Goal: Task Accomplishment & Management: Complete application form

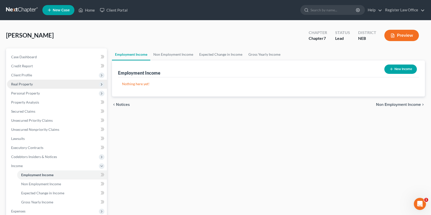
click at [36, 86] on span "Real Property" at bounding box center [57, 84] width 100 height 9
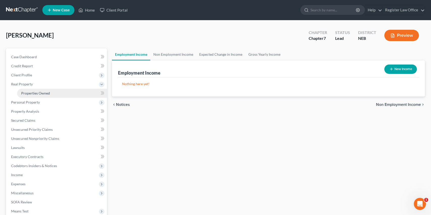
click at [45, 94] on span "Properties Owned" at bounding box center [35, 93] width 29 height 4
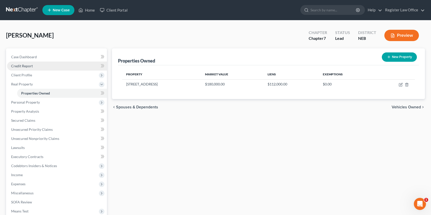
click at [38, 68] on link "Credit Report" at bounding box center [57, 66] width 100 height 9
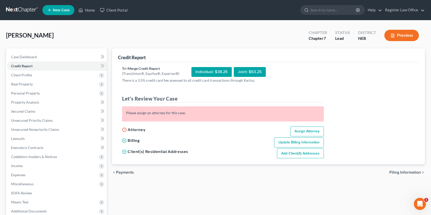
click at [249, 72] on div "Joint: $63.25" at bounding box center [250, 72] width 32 height 10
click at [298, 132] on link "Assign Attorney" at bounding box center [307, 132] width 34 height 10
select select "1"
select select "0"
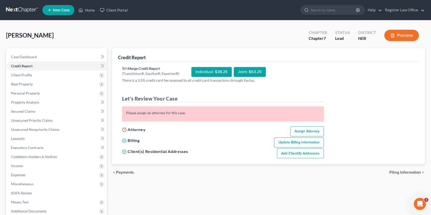
select select "30"
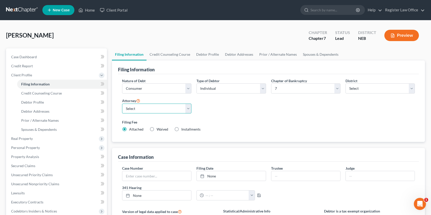
click at [148, 109] on select "Select [PERSON_NAME] - NEB" at bounding box center [156, 109] width 69 height 10
select select "0"
click at [122, 104] on select "Select [PERSON_NAME] - NEB" at bounding box center [156, 109] width 69 height 10
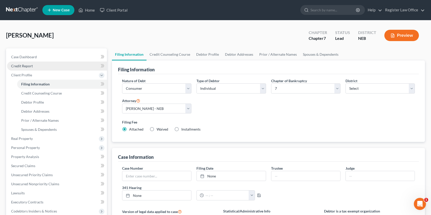
click at [37, 66] on link "Credit Report" at bounding box center [57, 66] width 100 height 9
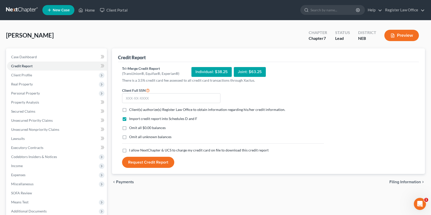
click at [129, 110] on label "Client(s) authorize(s) Register Law Office to obtain information regarding his/…" at bounding box center [207, 109] width 156 height 5
click at [131, 110] on input "Client(s) authorize(s) Register Law Office to obtain information regarding his/…" at bounding box center [132, 108] width 3 height 3
checkbox input "true"
click at [150, 102] on input "text" at bounding box center [171, 98] width 98 height 10
type input "563-15-2790"
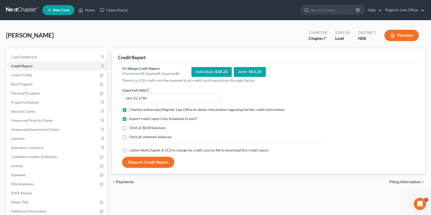
click at [203, 138] on div "Omit all unknown balances" at bounding box center [223, 136] width 202 height 5
click at [242, 74] on div "Joint: $63.25" at bounding box center [250, 72] width 32 height 10
click at [129, 150] on label "I allow NextChapter & UCS to charge my credit card on file to download this cre…" at bounding box center [198, 150] width 139 height 5
click at [131, 150] on input "I allow NextChapter & UCS to charge my credit card on file to download this cre…" at bounding box center [132, 149] width 3 height 3
checkbox input "true"
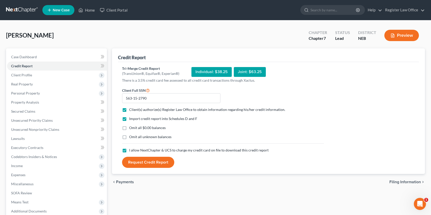
click at [150, 162] on button "Request Credit Report" at bounding box center [148, 162] width 52 height 11
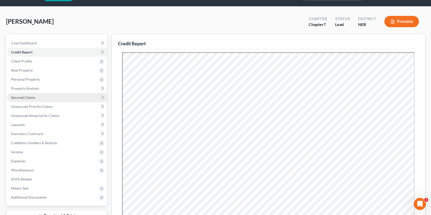
scroll to position [25, 0]
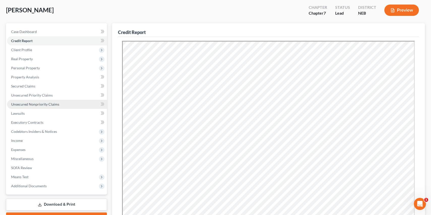
click at [37, 105] on span "Unsecured Nonpriority Claims" at bounding box center [35, 104] width 48 height 4
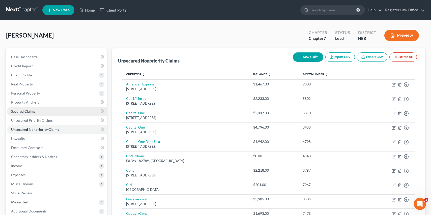
click at [34, 111] on span "Secured Claims" at bounding box center [23, 111] width 24 height 4
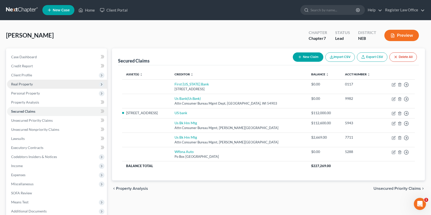
click at [33, 84] on span "Real Property" at bounding box center [57, 84] width 100 height 9
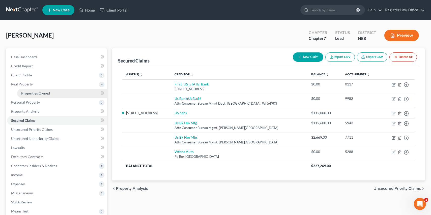
click at [46, 94] on span "Properties Owned" at bounding box center [35, 93] width 29 height 4
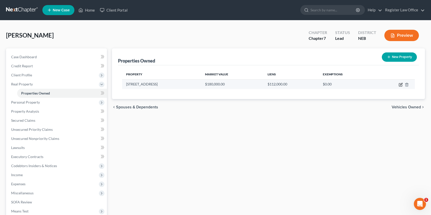
click at [401, 85] on icon "button" at bounding box center [401, 85] width 4 height 4
select select "30"
select select "0"
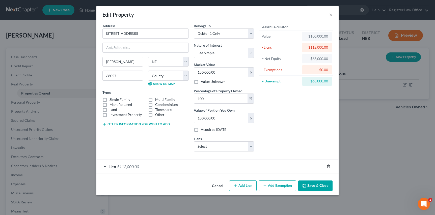
click at [327, 166] on icon "button" at bounding box center [328, 166] width 2 height 3
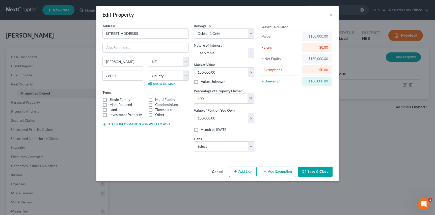
click at [244, 174] on button "Add Lien" at bounding box center [242, 172] width 27 height 11
select select "0"
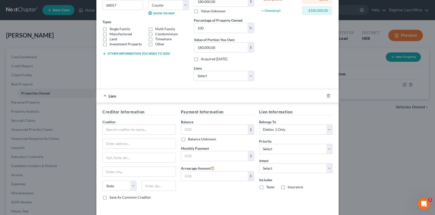
scroll to position [91, 0]
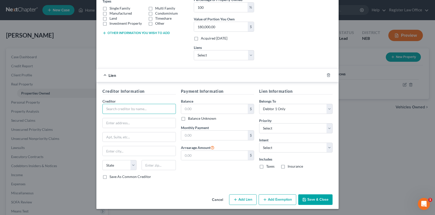
click at [129, 110] on input "text" at bounding box center [138, 109] width 73 height 10
click at [143, 108] on input "text" at bounding box center [138, 109] width 73 height 10
click at [144, 108] on input "text" at bounding box center [138, 109] width 73 height 10
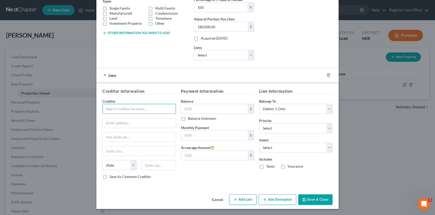
click at [144, 108] on input "text" at bounding box center [138, 109] width 73 height 10
click at [140, 109] on input "text" at bounding box center [138, 109] width 73 height 10
click at [141, 109] on input "text" at bounding box center [138, 109] width 73 height 10
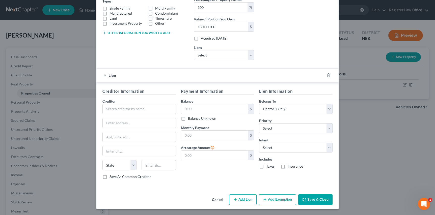
click at [316, 200] on button "Save & Close" at bounding box center [315, 199] width 34 height 11
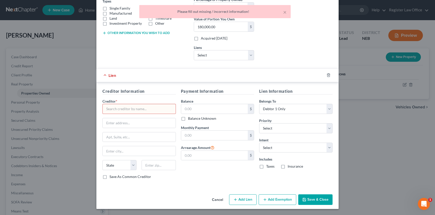
click at [130, 107] on input "text" at bounding box center [138, 109] width 73 height 10
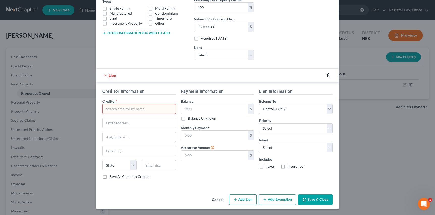
click at [327, 76] on icon "button" at bounding box center [328, 75] width 4 height 4
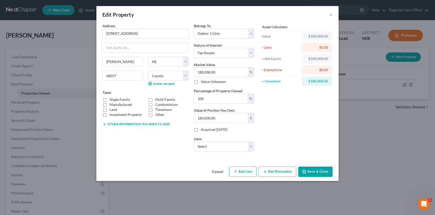
click at [319, 172] on button "Save & Close" at bounding box center [315, 172] width 34 height 11
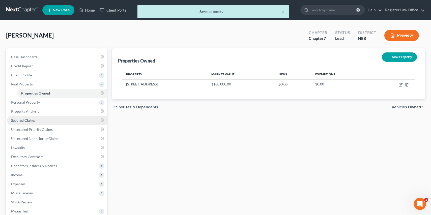
click at [35, 120] on link "Secured Claims" at bounding box center [57, 120] width 100 height 9
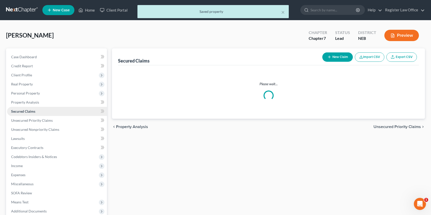
click at [35, 113] on span "Secured Claims" at bounding box center [23, 111] width 24 height 4
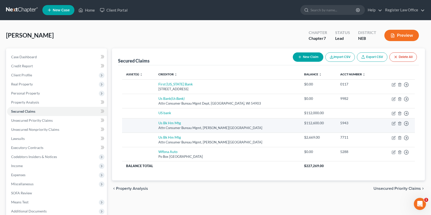
click at [248, 123] on td "Us Bk Hm Mtg Attn Consumer Bureau [GEOGRAPHIC_DATA][PERSON_NAME]" at bounding box center [227, 125] width 146 height 14
click at [394, 123] on icon "button" at bounding box center [394, 124] width 4 height 4
select select "24"
select select "0"
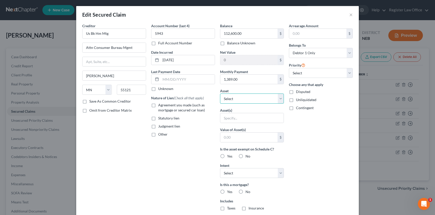
click at [230, 99] on select "Select Other Multiple Assets 2013 Chevy Equinox - $2000.0 2013 Chevy Malabu - $…" at bounding box center [252, 99] width 64 height 10
select select "4"
click at [220, 94] on select "Select Other Multiple Assets 2013 Chevy Equinox - $2000.0 2013 Chevy Malabu - $…" at bounding box center [252, 99] width 64 height 10
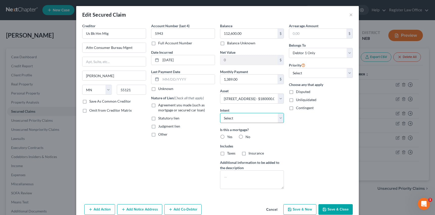
click at [235, 117] on select "Select Surrender Redeem Reaffirm Avoid Other" at bounding box center [252, 118] width 64 height 10
select select "2"
click at [220, 113] on select "Select Surrender Redeem Reaffirm Avoid Other" at bounding box center [252, 118] width 64 height 10
click at [227, 136] on label "Yes" at bounding box center [229, 136] width 5 height 5
click at [229, 136] on input "Yes" at bounding box center [230, 135] width 3 height 3
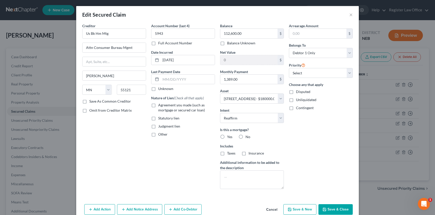
radio input "true"
drag, startPoint x: 221, startPoint y: 153, endPoint x: 235, endPoint y: 153, distance: 14.1
click at [227, 153] on label "Taxes" at bounding box center [231, 153] width 8 height 5
click at [229, 153] on input "Taxes" at bounding box center [230, 152] width 3 height 3
checkbox input "true"
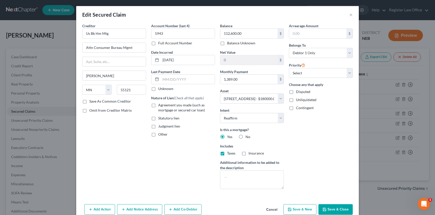
click at [248, 154] on label "Insurance" at bounding box center [255, 153] width 15 height 5
click at [250, 154] on input "Insurance" at bounding box center [251, 152] width 3 height 3
checkbox input "true"
click at [303, 71] on select "Select 1st 2nd 3rd 4th 5th 6th 7th 8th 9th 10th 11th 12th 13th 14th 15th 16th 1…" at bounding box center [321, 73] width 64 height 10
select select "0"
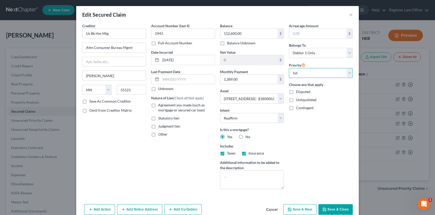
click at [289, 68] on select "Select 1st 2nd 3rd 4th 5th 6th 7th 8th 9th 10th 11th 12th 13th 14th 15th 16th 1…" at bounding box center [321, 73] width 64 height 10
click at [152, 158] on div "Account Number (last 4) 5943 Full Account Number Date Incurred [DATE] Last Paym…" at bounding box center [183, 108] width 69 height 170
click at [328, 210] on button "Save & Close" at bounding box center [335, 209] width 34 height 11
select select
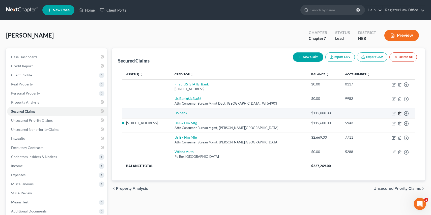
click at [400, 113] on icon "button" at bounding box center [400, 113] width 4 height 4
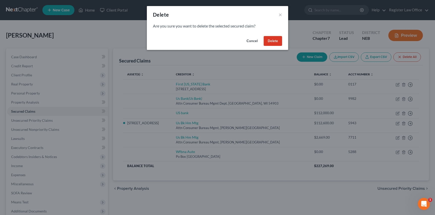
click at [269, 39] on button "Delete" at bounding box center [273, 41] width 18 height 10
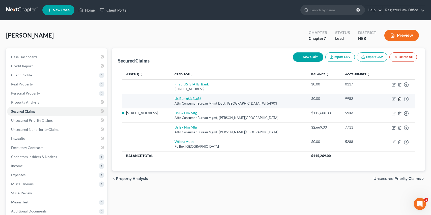
click at [400, 99] on line "button" at bounding box center [400, 99] width 0 height 1
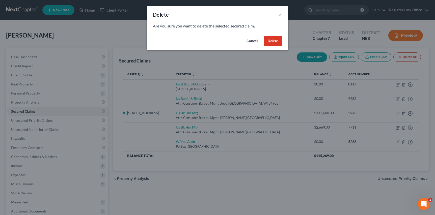
click at [274, 39] on button "Delete" at bounding box center [273, 41] width 18 height 10
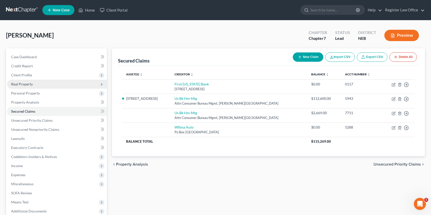
click at [35, 85] on span "Real Property" at bounding box center [57, 84] width 100 height 9
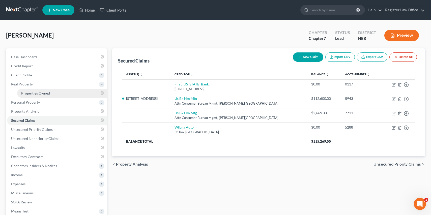
click at [41, 94] on span "Properties Owned" at bounding box center [35, 93] width 29 height 4
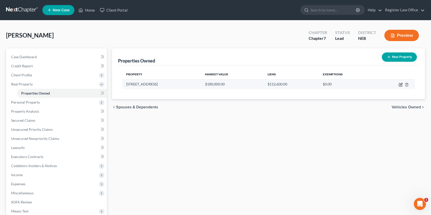
click at [402, 86] on icon "button" at bounding box center [400, 84] width 3 height 3
select select "30"
select select "26"
select select "0"
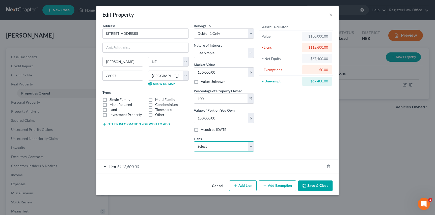
click at [251, 143] on select "Select Us Bk Hm Mtg - $2,669.00 First [US_STATE] Bank - $0.00 Wfbna Auto - $0.00" at bounding box center [224, 146] width 60 height 10
click at [278, 139] on div "Asset Calculator Value $180,000.00 - Liens $112,600.00 = Net Equity $67,400.00 …" at bounding box center [295, 89] width 78 height 132
click at [248, 146] on select "Select Us Bk Hm Mtg - $2,669.00 First [US_STATE] Bank - $0.00 Wfbna Auto - $0.00" at bounding box center [224, 146] width 60 height 10
click at [281, 128] on div "Asset Calculator Value $180,000.00 - Liens $112,600.00 = Net Equity $67,400.00 …" at bounding box center [295, 89] width 78 height 132
click at [275, 185] on button "Add Exemption" at bounding box center [277, 186] width 38 height 11
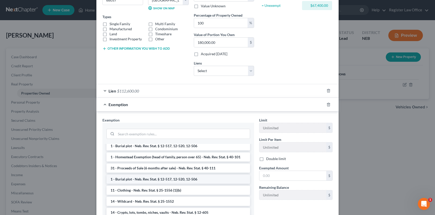
scroll to position [25, 0]
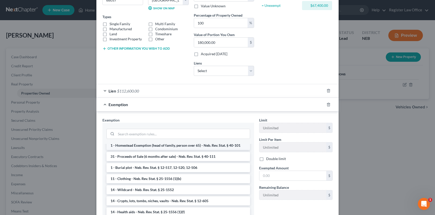
click at [161, 146] on li "1 - Homestead Exemption (head of family, person over 65) - Neb. Rev. Stat. § 40…" at bounding box center [177, 145] width 143 height 9
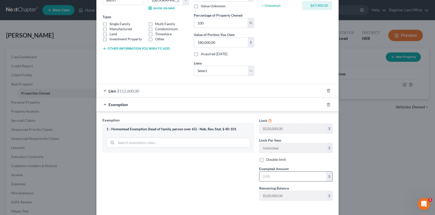
click at [267, 175] on input "text" at bounding box center [292, 177] width 67 height 10
type input "67,400.00"
click at [249, 191] on div "Exemption Set must be selected for CA. Exemption * 1 - Homestead Exemption (hea…" at bounding box center [178, 161] width 157 height 87
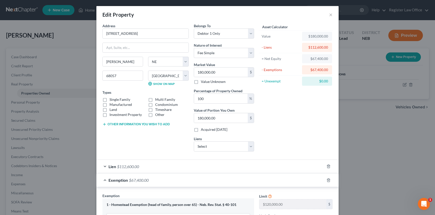
scroll to position [97, 0]
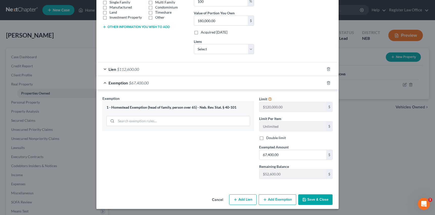
click at [309, 199] on button "Save & Close" at bounding box center [315, 199] width 34 height 11
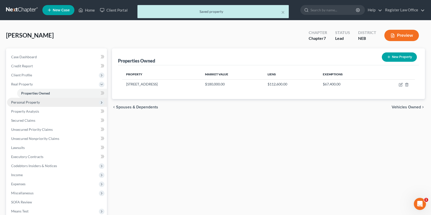
click at [31, 102] on span "Personal Property" at bounding box center [25, 102] width 29 height 4
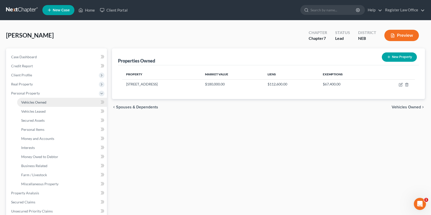
click at [36, 104] on span "Vehicles Owned" at bounding box center [33, 102] width 25 height 4
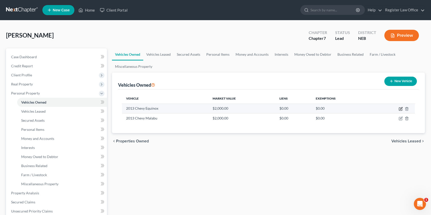
click at [401, 108] on icon "button" at bounding box center [401, 109] width 4 height 4
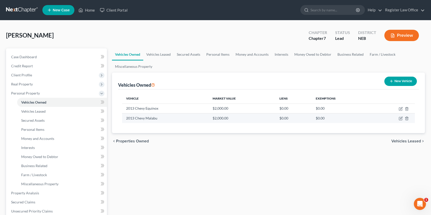
select select "0"
select select "13"
select select "2"
select select "0"
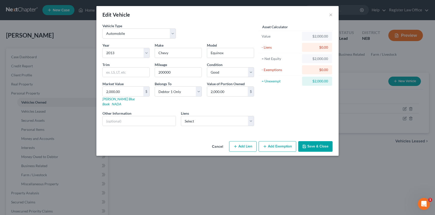
click at [271, 144] on button "Add Exemption" at bounding box center [277, 146] width 38 height 11
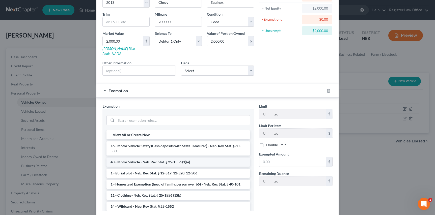
click at [145, 158] on li "40 - Motor Vehicle - Neb. Rev. Stat. § 25-1556 (1)(e)" at bounding box center [177, 162] width 143 height 9
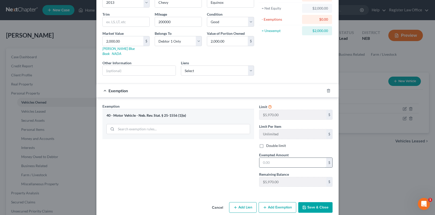
click at [269, 158] on input "text" at bounding box center [292, 163] width 67 height 10
type input "2,000.00"
click at [233, 179] on div "Exemption Set must be selected for CA. Exemption * 40 - Motor Vehicle - Neb. Re…" at bounding box center [178, 147] width 157 height 87
click at [314, 202] on button "Save & Close" at bounding box center [315, 207] width 34 height 11
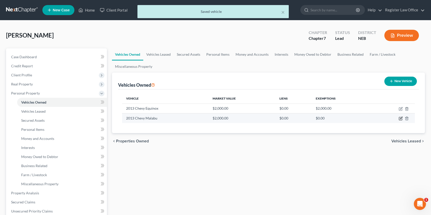
click at [400, 118] on icon "button" at bounding box center [401, 119] width 4 height 4
select select "0"
select select "13"
select select "3"
select select "0"
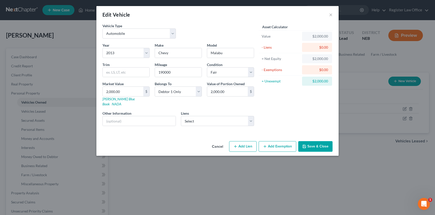
click at [284, 141] on button "Add Exemption" at bounding box center [277, 146] width 38 height 11
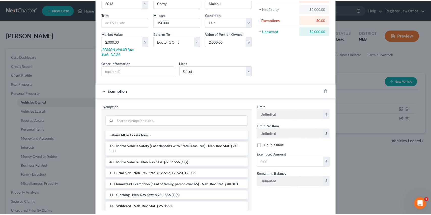
scroll to position [50, 0]
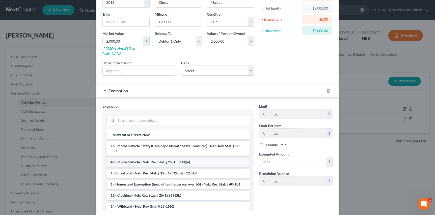
click at [160, 159] on li "40 - Motor Vehicle - Neb. Rev. Stat. § 25-1556 (1)(e)" at bounding box center [177, 162] width 143 height 9
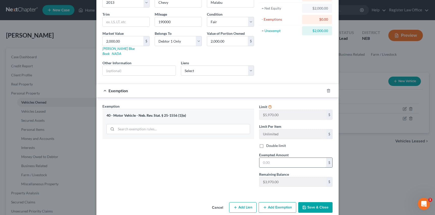
click at [277, 160] on input "text" at bounding box center [292, 163] width 67 height 10
type input "2,000.00"
click at [283, 188] on div "Exemption Set must be selected for CA. Exemption * 40 - Motor Vehicle - Neb. Re…" at bounding box center [217, 147] width 242 height 98
click at [309, 204] on button "Save & Close" at bounding box center [315, 207] width 34 height 11
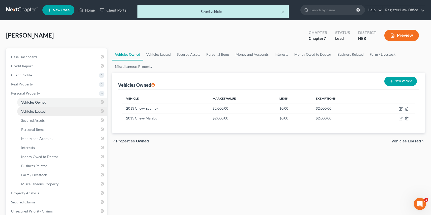
click at [46, 110] on link "Vehicles Leased" at bounding box center [62, 111] width 90 height 9
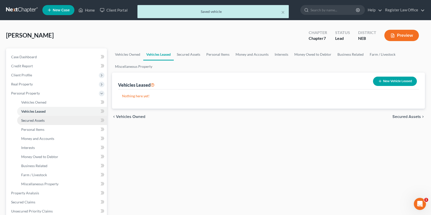
click at [49, 122] on link "Secured Assets" at bounding box center [62, 120] width 90 height 9
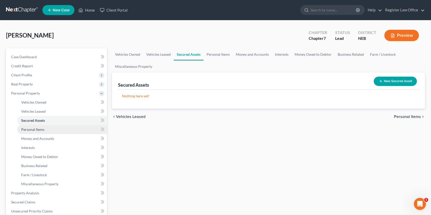
click at [51, 130] on link "Personal Items" at bounding box center [62, 129] width 90 height 9
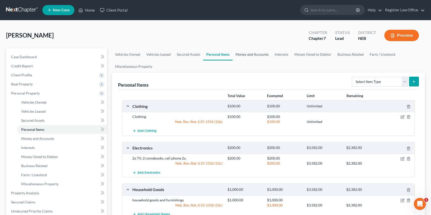
click at [253, 56] on link "Money and Accounts" at bounding box center [252, 54] width 39 height 12
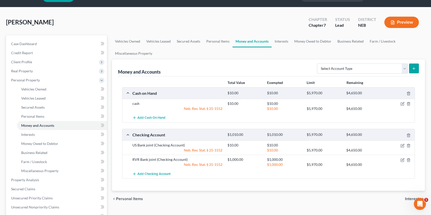
scroll to position [25, 0]
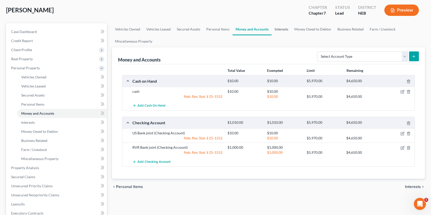
click at [279, 30] on link "Interests" at bounding box center [282, 29] width 20 height 12
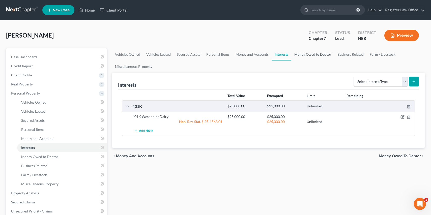
click at [302, 54] on link "Money Owed to Debtor" at bounding box center [312, 54] width 43 height 12
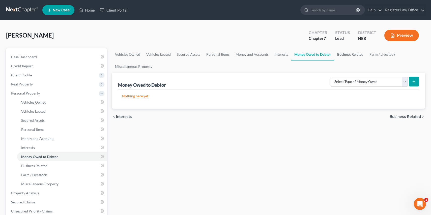
click at [347, 56] on link "Business Related" at bounding box center [350, 54] width 32 height 12
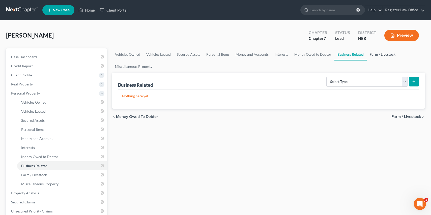
click at [373, 55] on link "Farm / Livestock" at bounding box center [383, 54] width 32 height 12
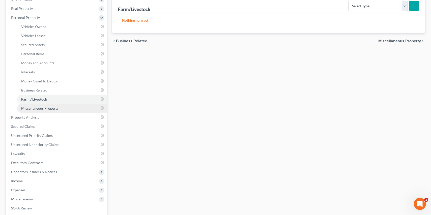
click at [52, 109] on span "Miscellaneous Property" at bounding box center [39, 108] width 37 height 4
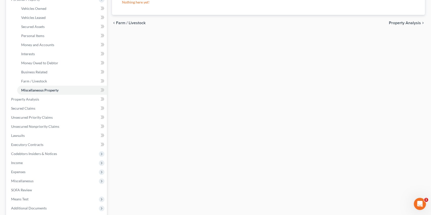
scroll to position [101, 0]
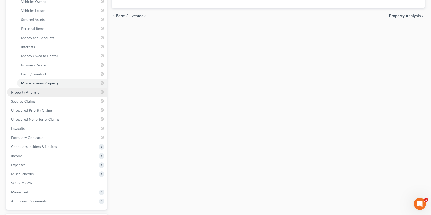
click at [47, 94] on link "Property Analysis" at bounding box center [57, 92] width 100 height 9
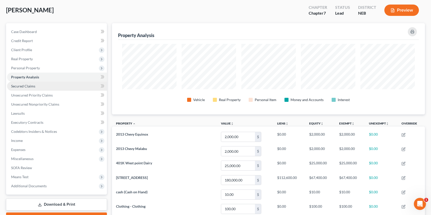
click at [42, 89] on link "Secured Claims" at bounding box center [57, 86] width 100 height 9
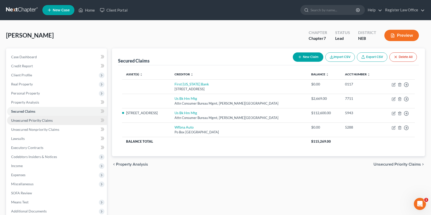
click at [43, 121] on span "Unsecured Priority Claims" at bounding box center [32, 120] width 42 height 4
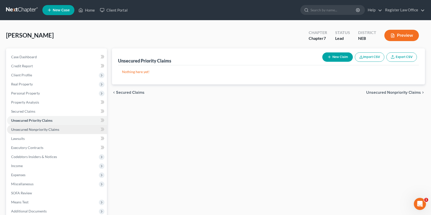
click at [47, 131] on span "Unsecured Nonpriority Claims" at bounding box center [35, 129] width 48 height 4
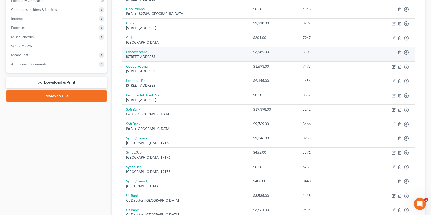
scroll to position [101, 0]
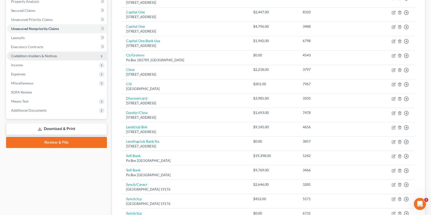
click at [76, 56] on span "Codebtors Insiders & Notices" at bounding box center [57, 55] width 100 height 9
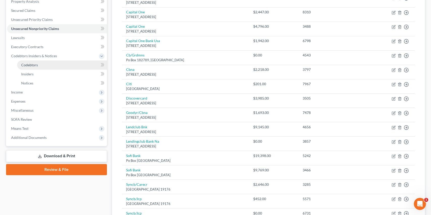
click at [48, 66] on link "Codebtors" at bounding box center [62, 65] width 90 height 9
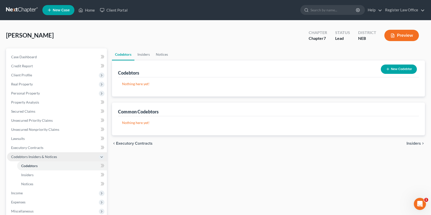
click at [51, 157] on span "Codebtors Insiders & Notices" at bounding box center [34, 157] width 46 height 4
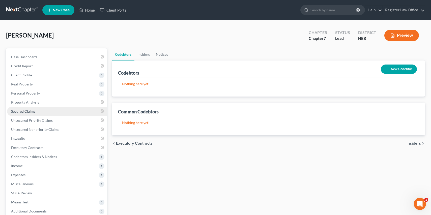
click at [30, 111] on span "Secured Claims" at bounding box center [23, 111] width 24 height 4
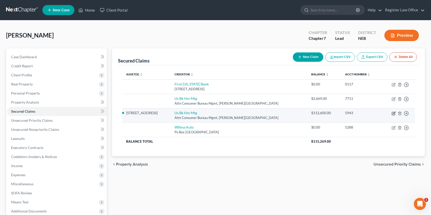
click at [393, 112] on icon "button" at bounding box center [393, 113] width 3 height 3
select select "24"
select select "2"
select select "0"
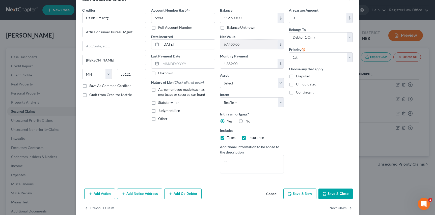
scroll to position [24, 0]
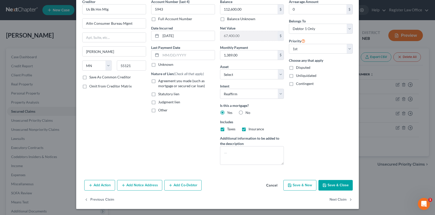
click at [180, 188] on button "Add Co-Debtor" at bounding box center [182, 185] width 37 height 11
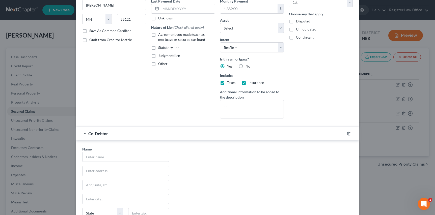
scroll to position [75, 0]
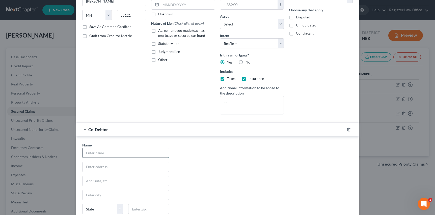
click at [110, 156] on input "text" at bounding box center [125, 153] width 86 height 10
type input "[PERSON_NAME]"
click at [88, 169] on input "text" at bounding box center [125, 167] width 86 height 10
type input "[STREET_ADDRESS]"
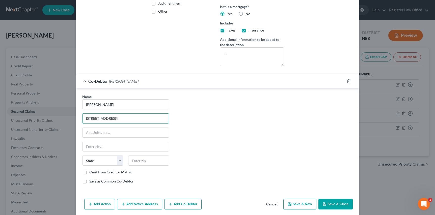
scroll to position [125, 0]
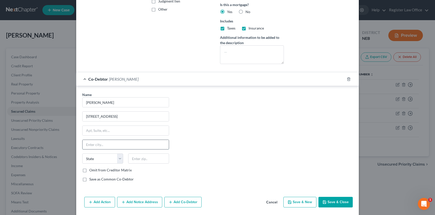
click at [93, 145] on input "text" at bounding box center [125, 145] width 86 height 10
type input "[PERSON_NAME]"
click at [99, 155] on select "State [US_STATE] AK AR AZ CA CO CT DE DC [GEOGRAPHIC_DATA] [GEOGRAPHIC_DATA] GU…" at bounding box center [102, 159] width 41 height 10
select select "30"
click at [136, 159] on input "text" at bounding box center [148, 159] width 41 height 10
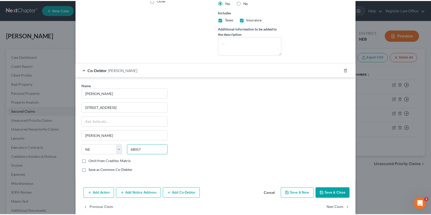
scroll to position [142, 0]
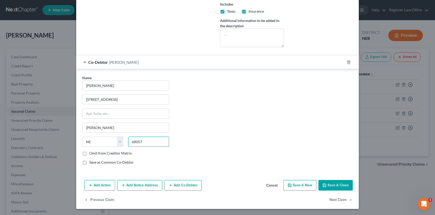
type input "68057"
click at [89, 153] on label "Omit from Creditor Matrix" at bounding box center [110, 153] width 42 height 5
click at [91, 153] on input "Omit from Creditor Matrix" at bounding box center [92, 152] width 3 height 3
checkbox input "true"
click at [327, 183] on button "Save & Close" at bounding box center [335, 185] width 34 height 11
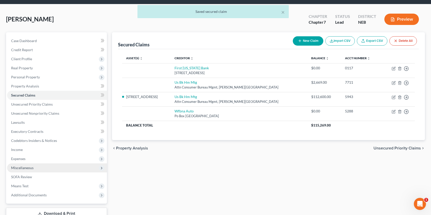
scroll to position [25, 0]
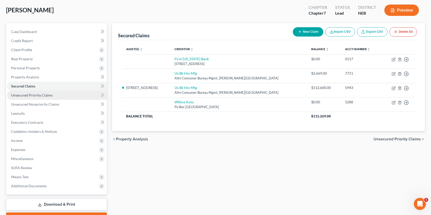
click at [26, 96] on span "Unsecured Priority Claims" at bounding box center [32, 95] width 42 height 4
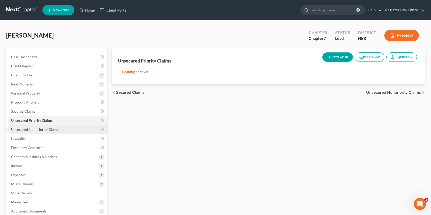
click at [33, 129] on span "Unsecured Nonpriority Claims" at bounding box center [35, 129] width 48 height 4
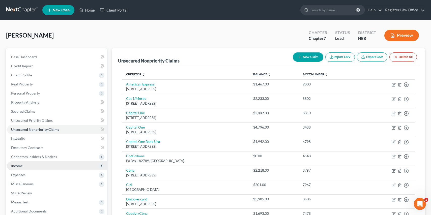
click at [33, 166] on span "Income" at bounding box center [57, 165] width 100 height 9
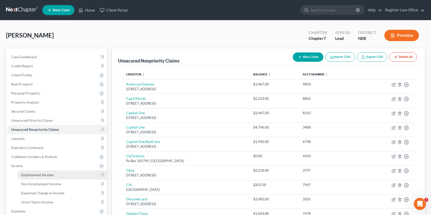
click at [52, 173] on span "Employment Income" at bounding box center [37, 175] width 32 height 4
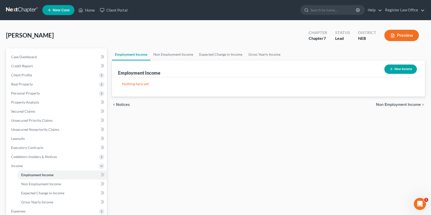
click at [403, 67] on button "New Income" at bounding box center [400, 69] width 33 height 9
select select "0"
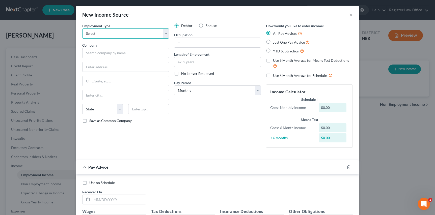
click at [100, 32] on select "Select Full or [DEMOGRAPHIC_DATA] Employment Self Employment" at bounding box center [125, 33] width 87 height 10
select select "0"
click at [82, 28] on select "Select Full or [DEMOGRAPHIC_DATA] Employment Self Employment" at bounding box center [125, 33] width 87 height 10
click at [102, 52] on input "text" at bounding box center [125, 53] width 87 height 10
type input "West Point Dairy"
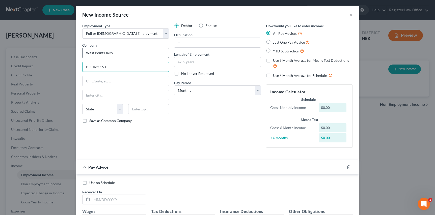
type input "P.O. Box 160"
type input "Greenwood"
select select "52"
type input "54437"
drag, startPoint x: 233, startPoint y: 128, endPoint x: 217, endPoint y: 100, distance: 32.4
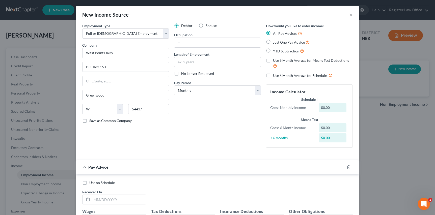
click at [232, 126] on div "Debtor Spouse Occupation Length of Employment No Longer Employed Pay Period * S…" at bounding box center [217, 87] width 92 height 129
click at [196, 44] on input "text" at bounding box center [217, 43] width 86 height 10
type input "labor"
click at [203, 60] on input "text" at bounding box center [217, 62] width 86 height 10
type input "1 year"
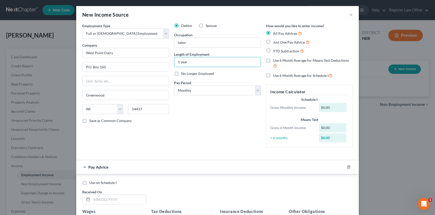
click at [207, 121] on div "Debtor Spouse Occupation labor Length of Employment 1 year No Longer Employed P…" at bounding box center [217, 87] width 92 height 129
click at [273, 43] on label "Just One Pay Advice" at bounding box center [291, 42] width 37 height 6
click at [275, 43] on input "Just One Pay Advice" at bounding box center [276, 40] width 3 height 3
radio input "true"
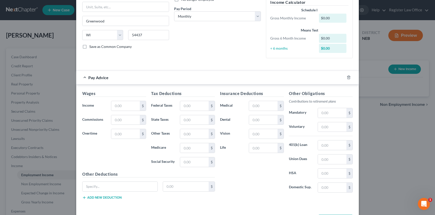
scroll to position [76, 0]
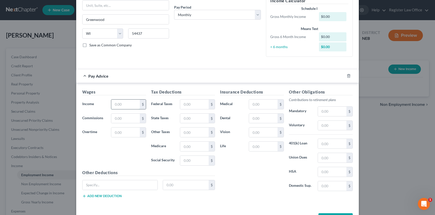
click at [129, 105] on input "text" at bounding box center [125, 105] width 28 height 10
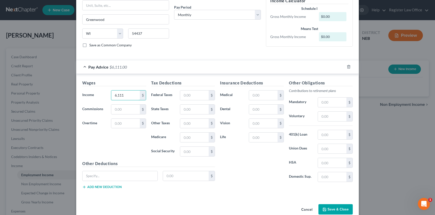
type input "6,111"
click at [107, 145] on div "Wages Income * 6,111 $ Commissions $ Overtime $" at bounding box center [114, 120] width 69 height 81
click at [190, 96] on input "text" at bounding box center [194, 96] width 28 height 10
click at [187, 97] on input "text" at bounding box center [194, 96] width 28 height 10
type input "592"
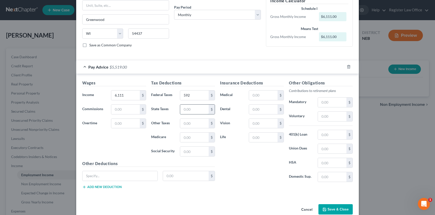
click at [185, 107] on input "text" at bounding box center [194, 110] width 28 height 10
type input "212"
click at [151, 131] on div "Tax Deductions Federal Taxes 592 $ State Taxes 212 $ Other Taxes $ Medicare $ S…" at bounding box center [183, 120] width 69 height 81
click at [188, 139] on input "text" at bounding box center [194, 138] width 28 height 10
type input "85"
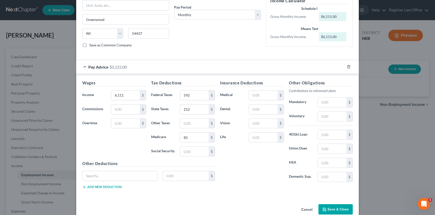
click at [167, 157] on div "Tax Deductions Federal Taxes 592 $ State Taxes 212 $ Other Taxes $ Medicare 85 …" at bounding box center [183, 120] width 69 height 81
click at [184, 153] on input "text" at bounding box center [194, 152] width 28 height 10
type input "362"
click at [242, 152] on div "Insurance Deductions Medical $ Dental $ Vision $ Life $" at bounding box center [251, 133] width 69 height 106
click at [320, 136] on input "text" at bounding box center [332, 135] width 28 height 10
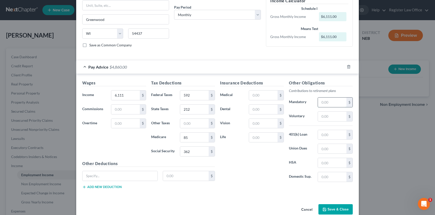
click at [322, 105] on input "text" at bounding box center [332, 103] width 28 height 10
click at [319, 102] on input "text" at bounding box center [332, 103] width 28 height 10
type input "244"
drag, startPoint x: 298, startPoint y: 121, endPoint x: 299, endPoint y: 127, distance: 6.3
click at [298, 122] on div "Other Obligations Contributions to retirement plans Mandatory 244 $ Voluntary $…" at bounding box center [320, 133] width 69 height 106
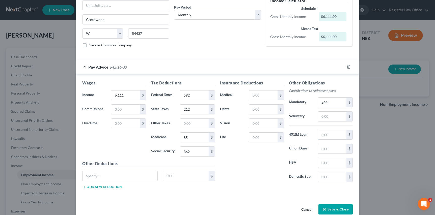
drag, startPoint x: 319, startPoint y: 134, endPoint x: 318, endPoint y: 140, distance: 5.6
click at [319, 136] on input "text" at bounding box center [332, 135] width 28 height 10
drag, startPoint x: 302, startPoint y: 154, endPoint x: 311, endPoint y: 163, distance: 12.8
click at [302, 154] on div "Other Obligations Contributions to retirement plans Mandatory 244 $ Voluntary $…" at bounding box center [320, 133] width 69 height 106
click at [249, 95] on input "text" at bounding box center [263, 96] width 28 height 10
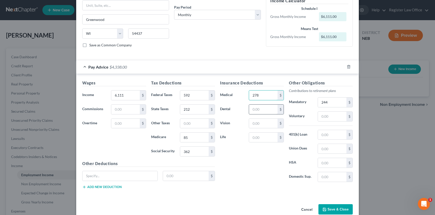
type input "278"
click at [265, 111] on input "text" at bounding box center [263, 110] width 28 height 10
drag, startPoint x: 129, startPoint y: 176, endPoint x: 133, endPoint y: 170, distance: 6.8
click at [129, 175] on input "text" at bounding box center [119, 176] width 75 height 10
type input "disability`"
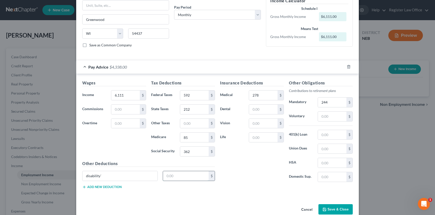
click at [184, 177] on input "text" at bounding box center [186, 176] width 46 height 10
type input "64.00"
click at [253, 173] on div "Insurance Deductions Medical 278 $ Dental $ Vision $ Life $" at bounding box center [251, 133] width 69 height 106
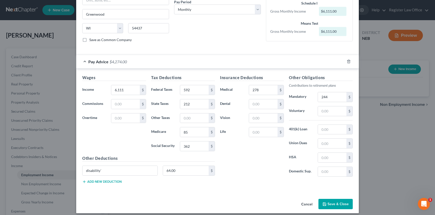
scroll to position [85, 0]
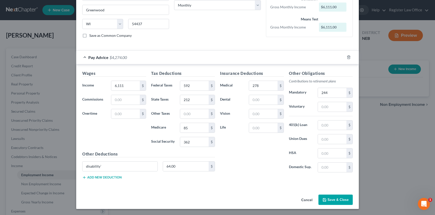
click at [331, 197] on button "Save & Close" at bounding box center [335, 200] width 34 height 11
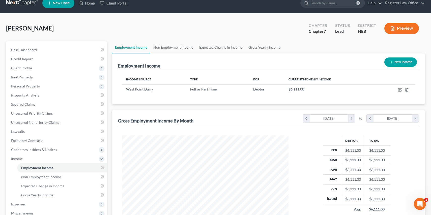
scroll to position [0, 0]
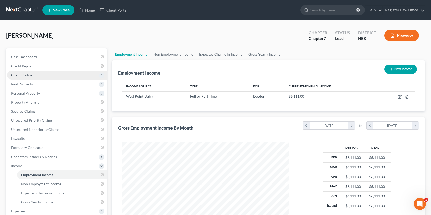
click at [41, 75] on span "Client Profile" at bounding box center [57, 75] width 100 height 9
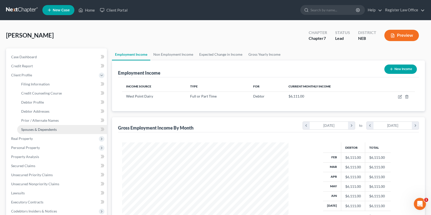
click at [59, 131] on link "Spouses & Dependents" at bounding box center [62, 129] width 90 height 9
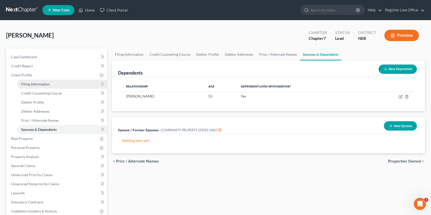
click at [48, 85] on span "Filing Information" at bounding box center [35, 84] width 28 height 4
select select "1"
select select "0"
select select "48"
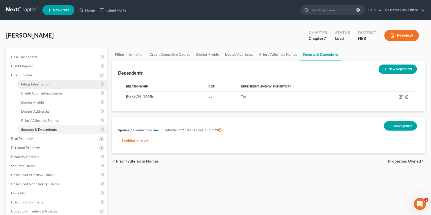
select select "0"
select select "30"
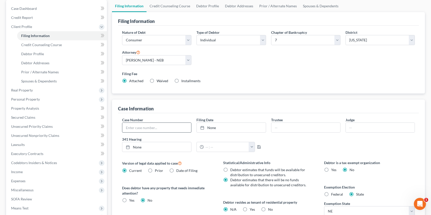
scroll to position [50, 0]
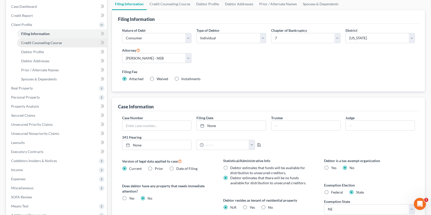
click at [57, 43] on span "Credit Counseling Course" at bounding box center [41, 43] width 41 height 4
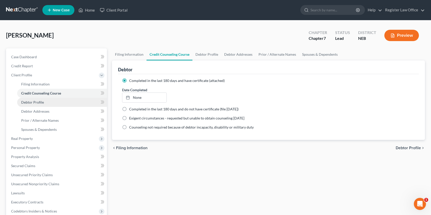
click at [51, 102] on link "Debtor Profile" at bounding box center [62, 102] width 90 height 9
select select "1"
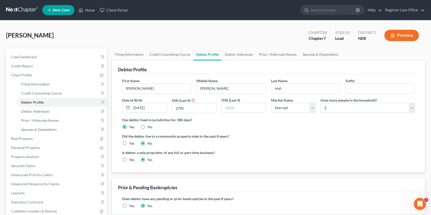
click at [265, 142] on div "Did the debtor live in a community property state in the past 8 years? Yes No" at bounding box center [268, 140] width 293 height 12
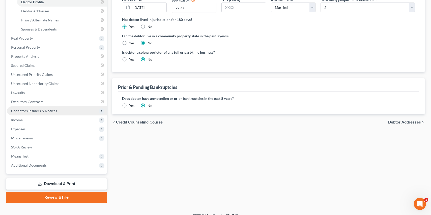
scroll to position [101, 0]
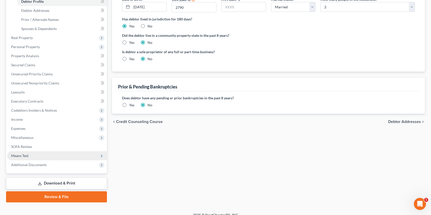
click at [34, 158] on span "Means Test" at bounding box center [57, 155] width 100 height 9
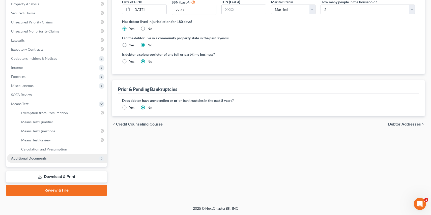
scroll to position [98, 0]
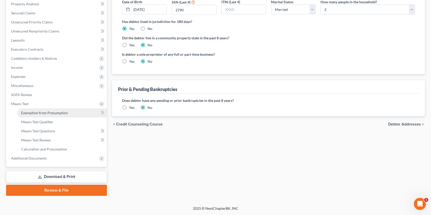
click at [42, 113] on span "Exemption from Presumption" at bounding box center [44, 113] width 47 height 4
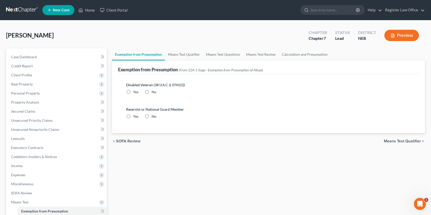
click at [152, 91] on label "No" at bounding box center [154, 92] width 5 height 5
click at [154, 91] on input "No" at bounding box center [155, 91] width 3 height 3
radio input "true"
click at [152, 116] on label "No" at bounding box center [154, 116] width 5 height 5
click at [154, 116] on input "No" at bounding box center [155, 115] width 3 height 3
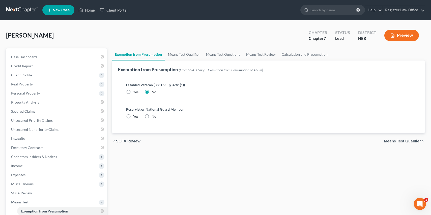
radio input "true"
click at [183, 53] on link "Means Test Qualifier" at bounding box center [184, 54] width 38 height 12
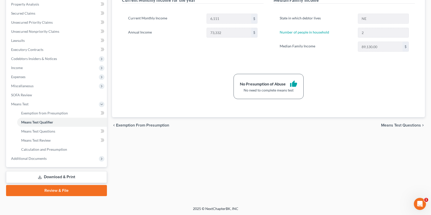
scroll to position [98, 0]
click at [34, 79] on span "Expenses" at bounding box center [57, 76] width 100 height 9
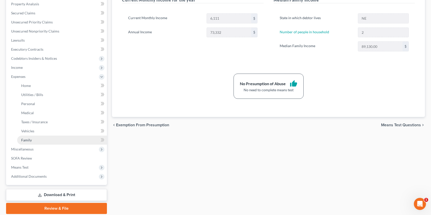
click at [83, 143] on link "Family" at bounding box center [62, 140] width 90 height 9
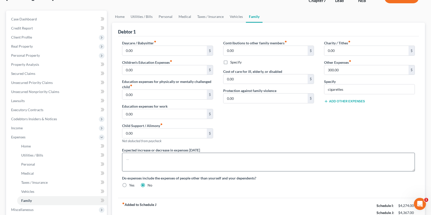
scroll to position [25, 0]
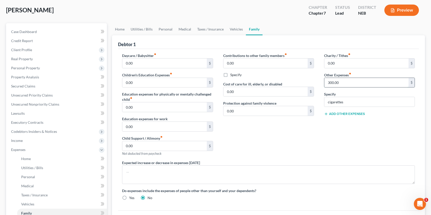
click at [340, 84] on input "300.00" at bounding box center [366, 83] width 84 height 10
type input "200"
click at [339, 127] on div "Charity / Tithes fiber_manual_record 0.00 $ Other Expenses fiber_manual_record …" at bounding box center [369, 106] width 101 height 107
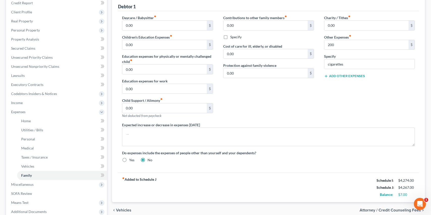
scroll to position [0, 0]
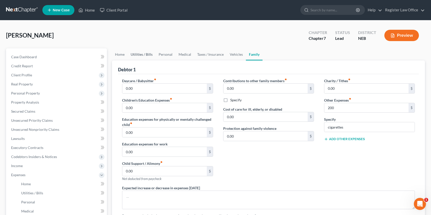
click at [146, 55] on link "Utilities / Bills" at bounding box center [142, 54] width 28 height 12
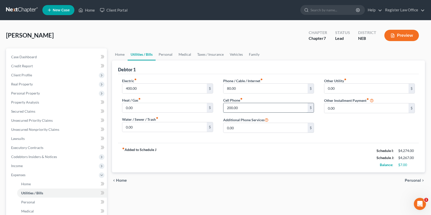
click at [233, 108] on input "200.00" at bounding box center [265, 108] width 84 height 10
click at [283, 146] on div "fiber_manual_record Added to Schedule J Schedule I: $4,274.00 Schedule J: $4,26…" at bounding box center [268, 158] width 301 height 30
click at [241, 125] on input "0.00" at bounding box center [265, 128] width 84 height 10
click at [236, 108] on input "193" at bounding box center [265, 108] width 84 height 10
click at [257, 146] on div "fiber_manual_record Added to Schedule J Schedule I: $4,274.00 Schedule J: $4,25…" at bounding box center [268, 158] width 301 height 30
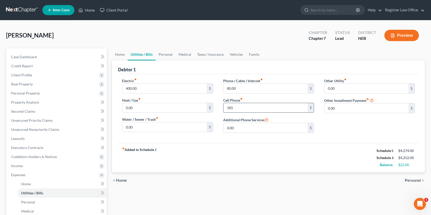
click at [238, 109] on input "185" at bounding box center [265, 108] width 84 height 10
click at [257, 141] on div "Electric fiber_manual_record 400.00 $ Heat / Gas fiber_manual_record 0.00 $ Wat…" at bounding box center [268, 108] width 301 height 69
click at [235, 109] on input "197" at bounding box center [265, 108] width 84 height 10
click at [252, 140] on div "Electric fiber_manual_record 400.00 $ Heat / Gas fiber_manual_record 0.00 $ Wat…" at bounding box center [268, 108] width 301 height 69
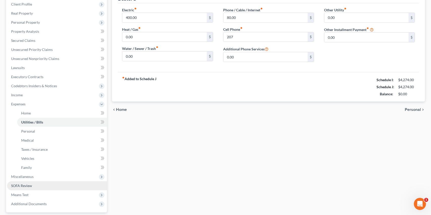
scroll to position [101, 0]
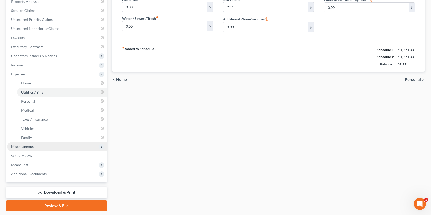
click at [33, 146] on span "Miscellaneous" at bounding box center [22, 147] width 22 height 4
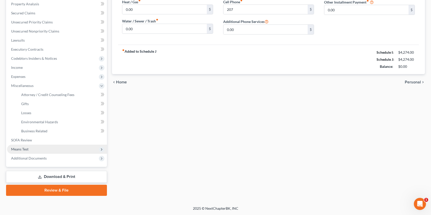
scroll to position [98, 0]
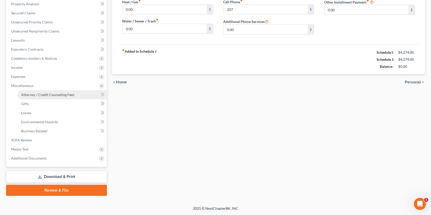
click at [48, 95] on span "Attorney / Credit Counseling Fees" at bounding box center [47, 95] width 53 height 4
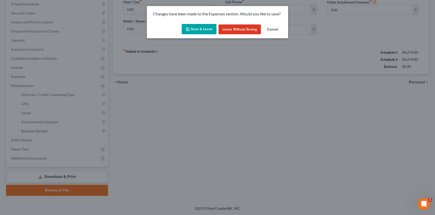
click at [208, 30] on button "Save & Leave" at bounding box center [199, 29] width 35 height 11
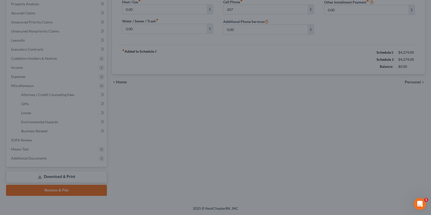
type input "207.00"
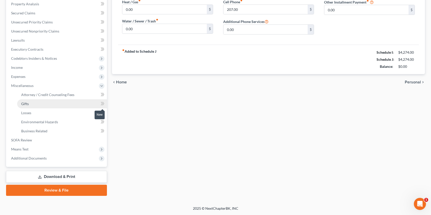
select select "0"
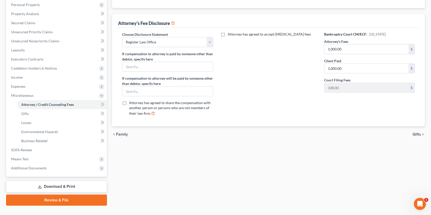
scroll to position [98, 0]
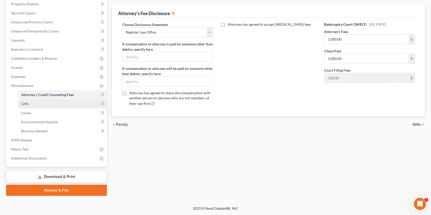
click at [33, 103] on link "Gifts" at bounding box center [62, 103] width 90 height 9
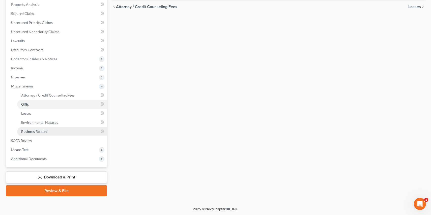
scroll to position [98, 0]
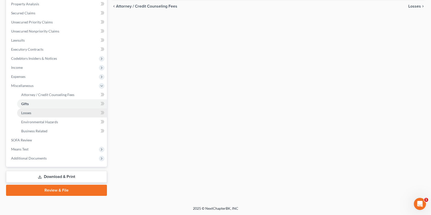
click at [39, 114] on link "Losses" at bounding box center [62, 112] width 90 height 9
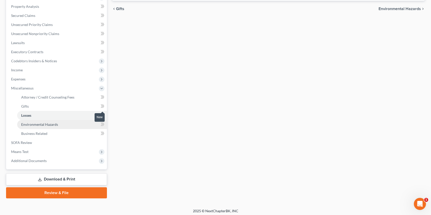
scroll to position [98, 0]
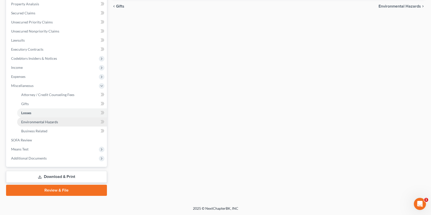
click at [46, 123] on span "Environmental Hazards" at bounding box center [39, 122] width 37 height 4
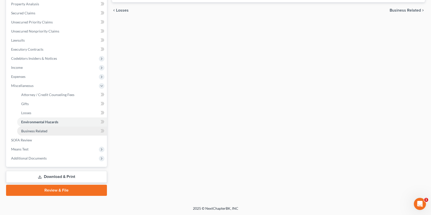
click at [43, 131] on span "Business Related" at bounding box center [34, 131] width 26 height 4
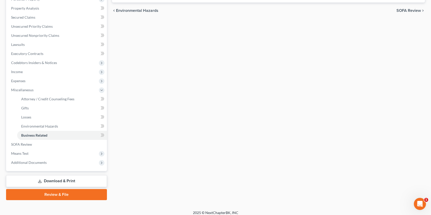
scroll to position [98, 0]
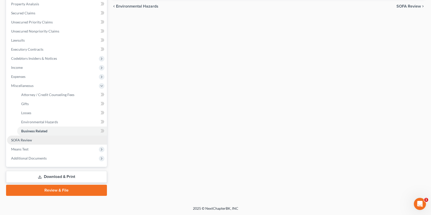
click at [34, 139] on link "SOFA Review" at bounding box center [57, 140] width 100 height 9
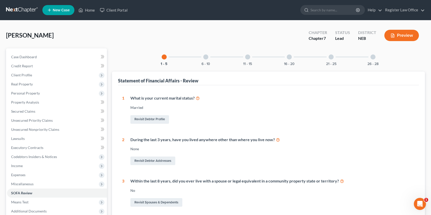
click at [288, 59] on div at bounding box center [289, 56] width 5 height 5
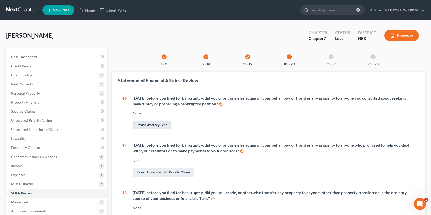
click at [157, 125] on link "Revisit Attorney Fees" at bounding box center [152, 125] width 39 height 9
select select "0"
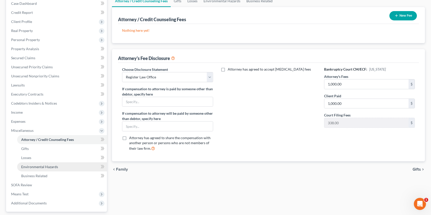
scroll to position [98, 0]
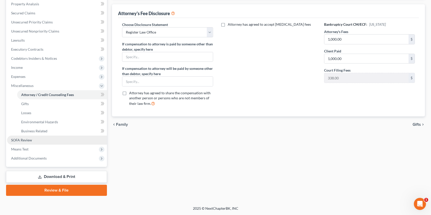
click at [30, 142] on span "SOFA Review" at bounding box center [21, 140] width 21 height 4
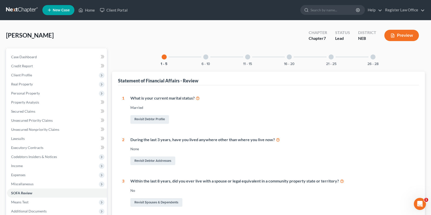
click at [289, 57] on div at bounding box center [289, 56] width 5 height 5
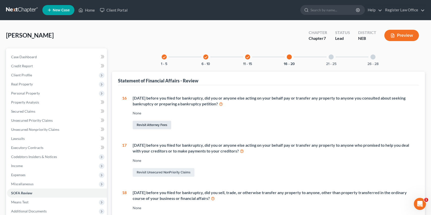
click at [157, 125] on link "Revisit Attorney Fees" at bounding box center [152, 125] width 39 height 9
select select "0"
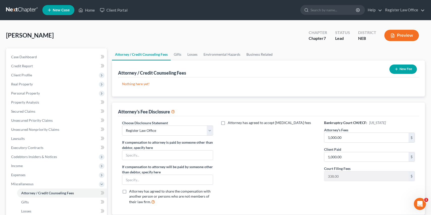
click at [401, 70] on button "New Fee" at bounding box center [402, 69] width 27 height 9
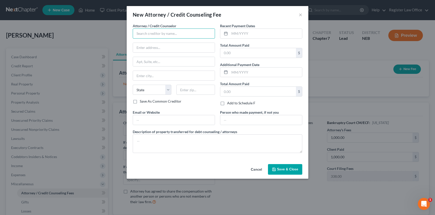
click at [179, 35] on input "text" at bounding box center [174, 33] width 82 height 10
type input "[PERSON_NAME]"
click at [234, 34] on input "text" at bounding box center [265, 34] width 72 height 10
type input "8"
